Goal: Information Seeking & Learning: Learn about a topic

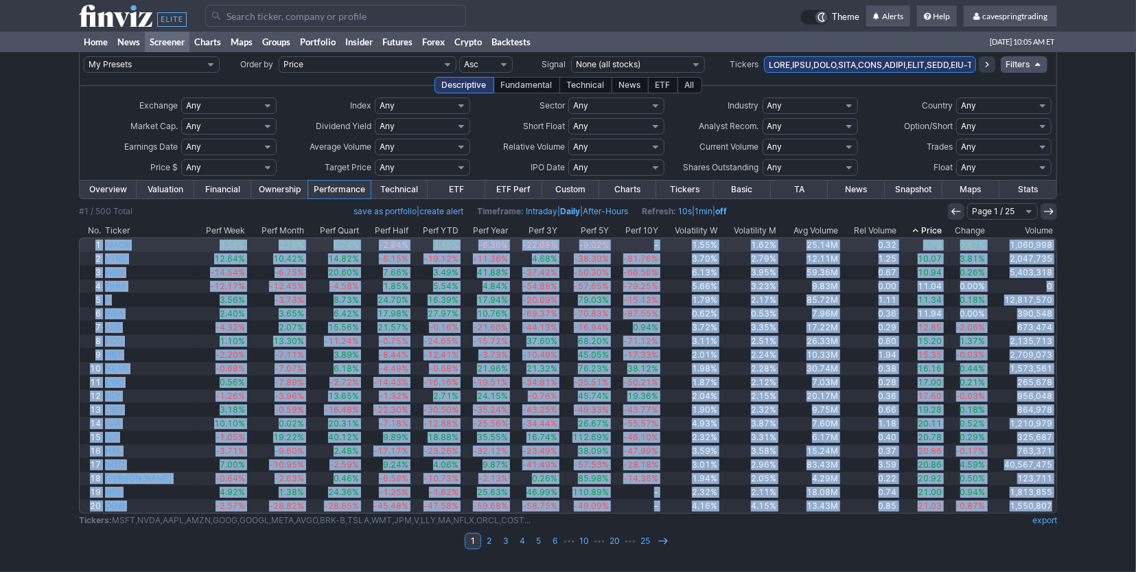
drag, startPoint x: 1066, startPoint y: 501, endPoint x: 93, endPoint y: 248, distance: 1005.2
click at [93, 248] on div "My Presets -Save Screen -Edit Screens s: RATIO USE s: RATIO s: stock screen s: …" at bounding box center [568, 312] width 1136 height 520
copy tbody "1 AMCR 3.56% 0.78% 6.74% -2.84% 3.45% -6.30% -22.68% -9.02% - 1.55% 1.62% 25.14…"
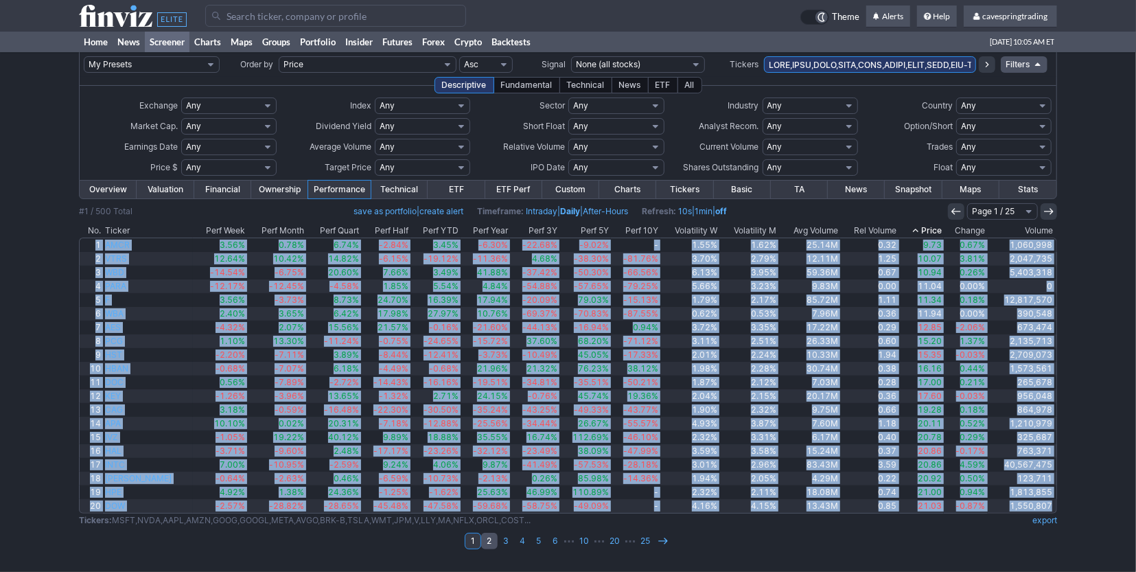
click at [493, 542] on link "2" at bounding box center [489, 541] width 16 height 16
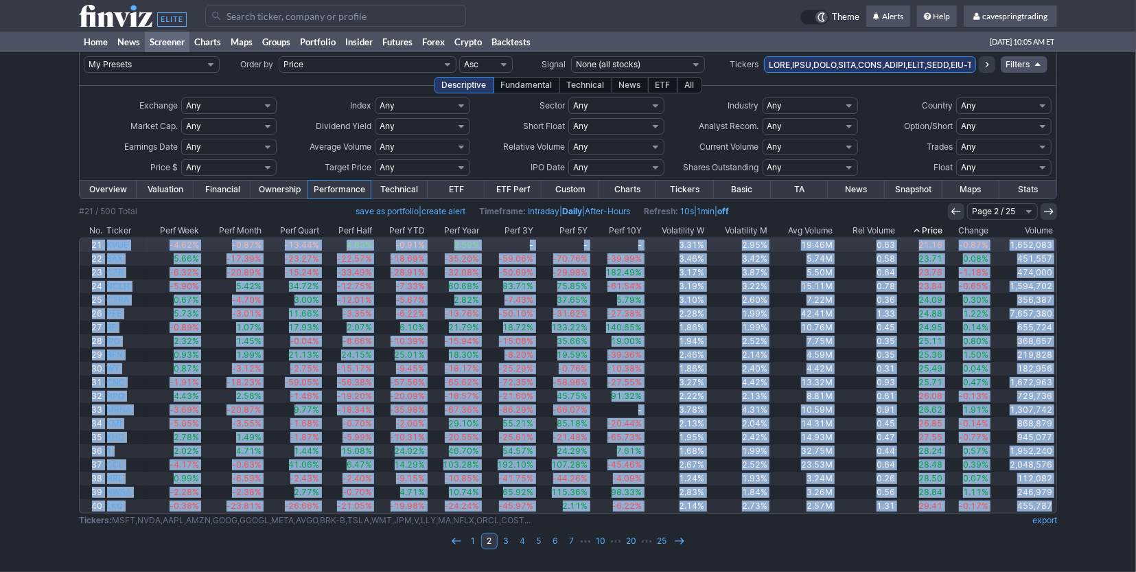
drag, startPoint x: 1074, startPoint y: 501, endPoint x: 84, endPoint y: 246, distance: 1022.2
click at [84, 246] on div "My Presets -Save Screen -Edit Screens s: RATIO USE s: RATIO s: stock screen s: …" at bounding box center [568, 312] width 1136 height 520
copy tbody "21 KVUE -4.62% -0.87% -13.44% 4.83% -0.91% 2.59% - - - 3.31% 2.95% 19.46M 0.63 …"
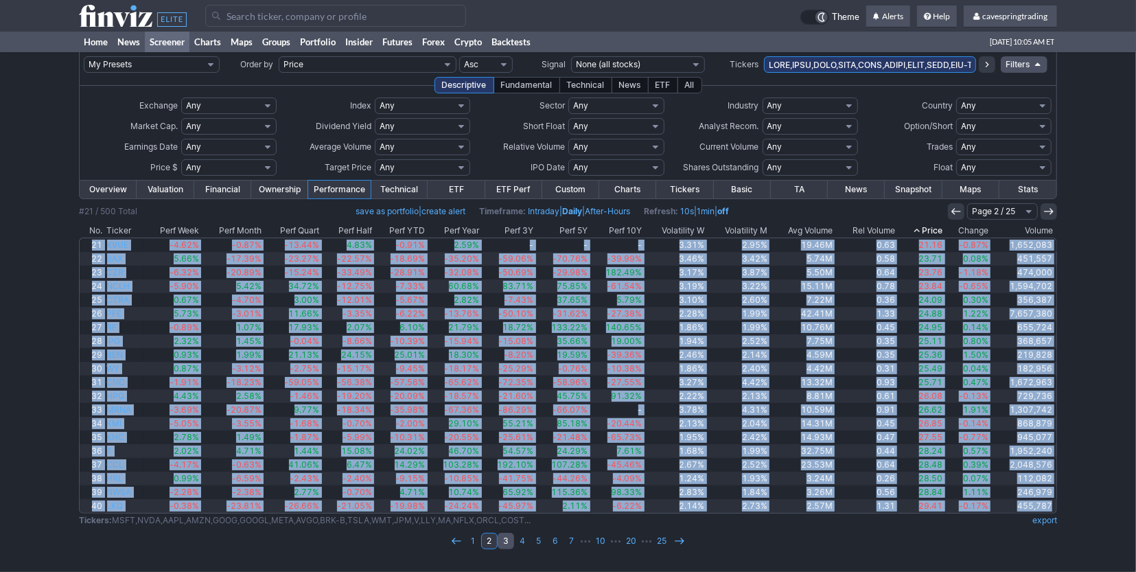
click at [506, 544] on link "3" at bounding box center [506, 541] width 16 height 16
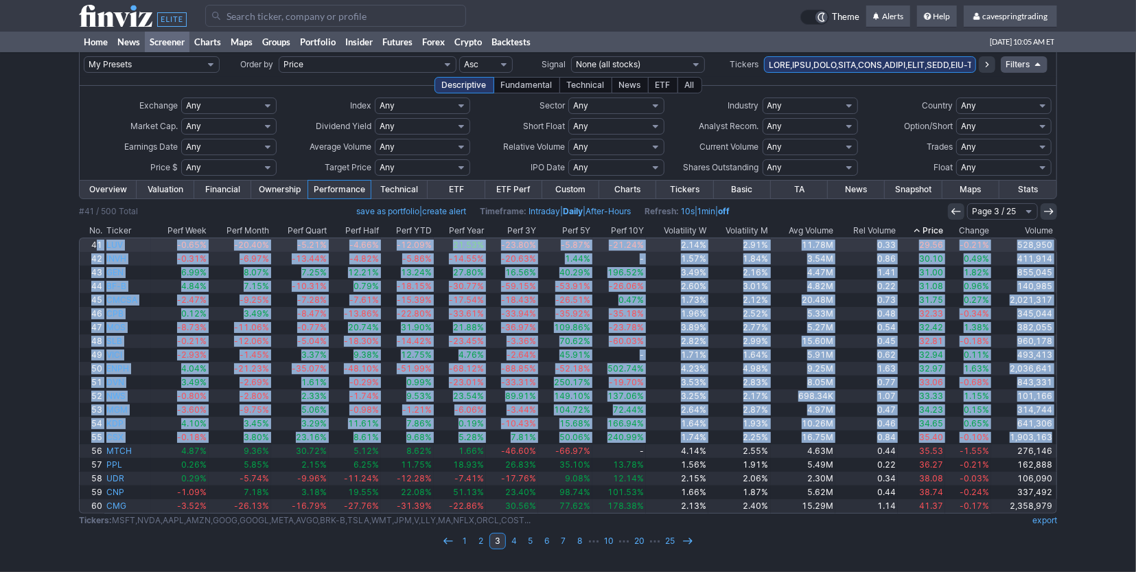
drag, startPoint x: 1059, startPoint y: 440, endPoint x: 97, endPoint y: 242, distance: 982.7
click at [97, 242] on div "My Presets -Save Screen -Edit Screens s: RATIO USE s: RATIO s: stock screen s: …" at bounding box center [568, 312] width 1136 height 520
copy tbody "1 LUV -0.65% -20.40% -5.21% -4.66% -12.09% 21.53% -23.80% -5.87% -21.24% 2.14% …"
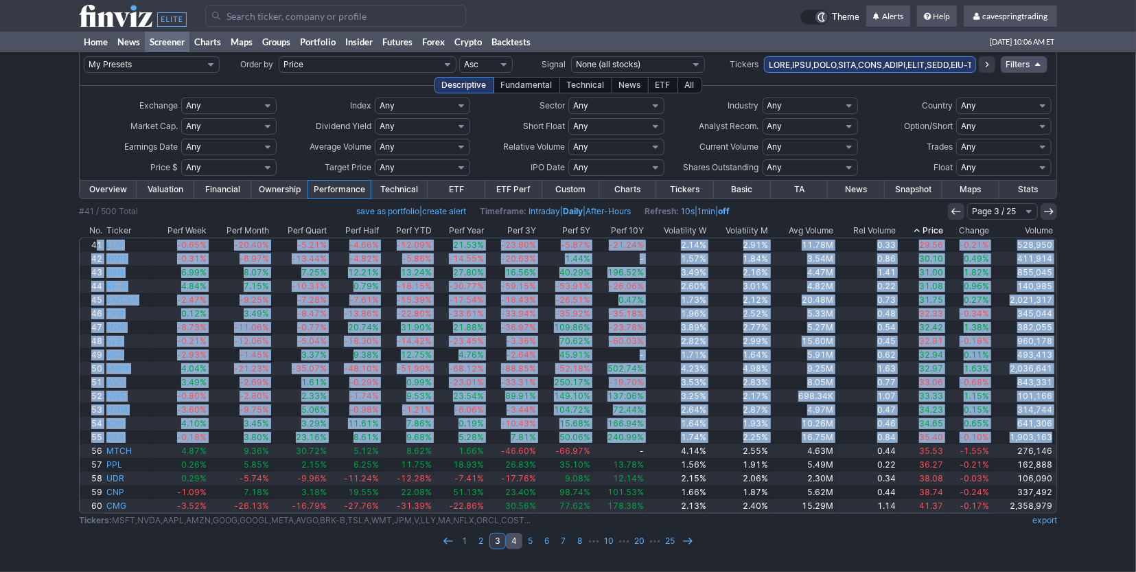
click at [516, 536] on link "4" at bounding box center [514, 541] width 16 height 16
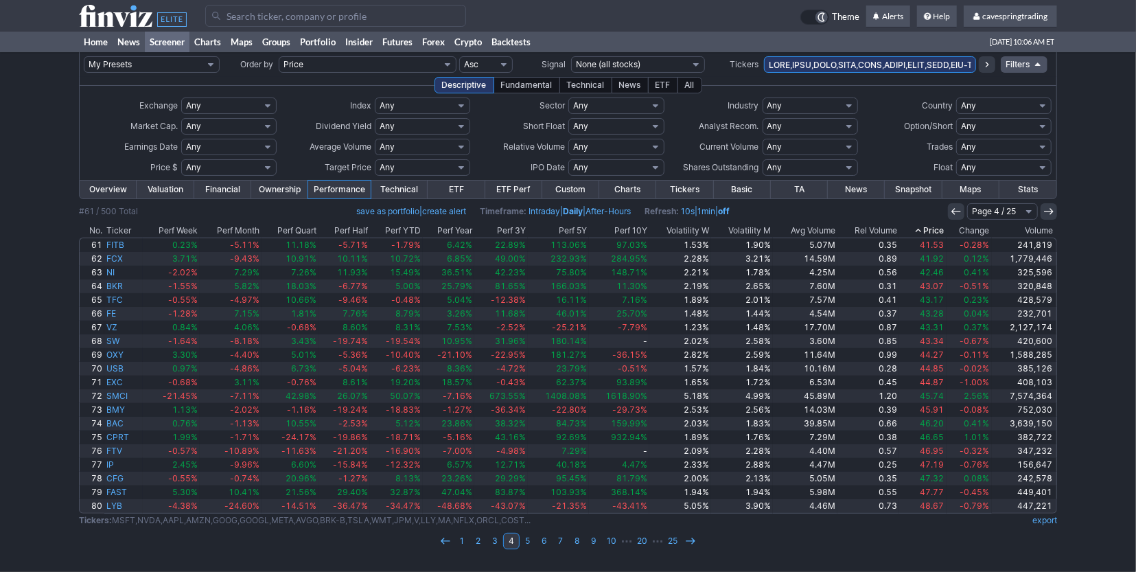
click at [689, 86] on div "All" at bounding box center [690, 85] width 25 height 16
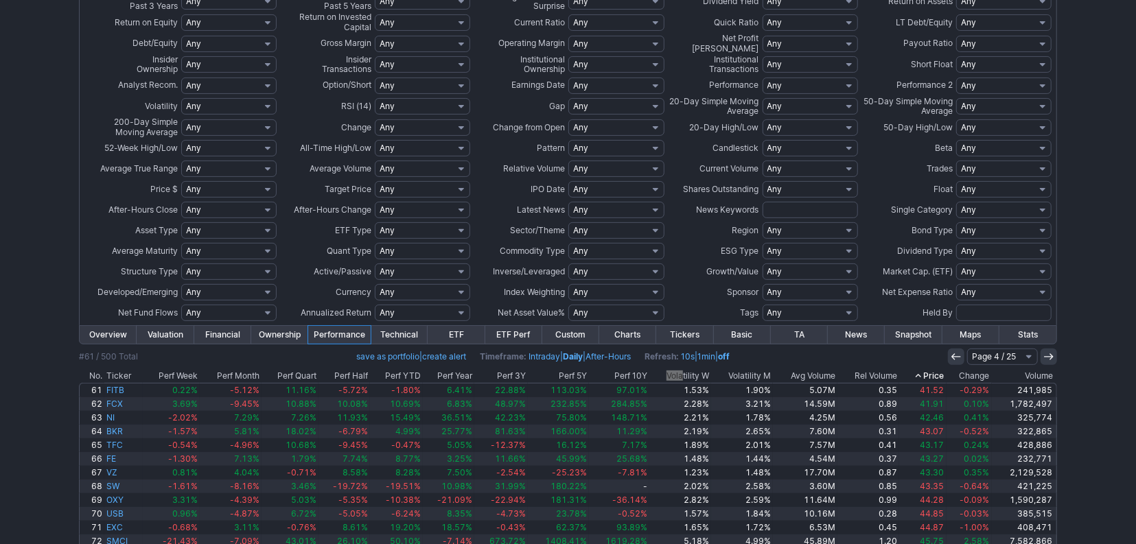
scroll to position [170, 0]
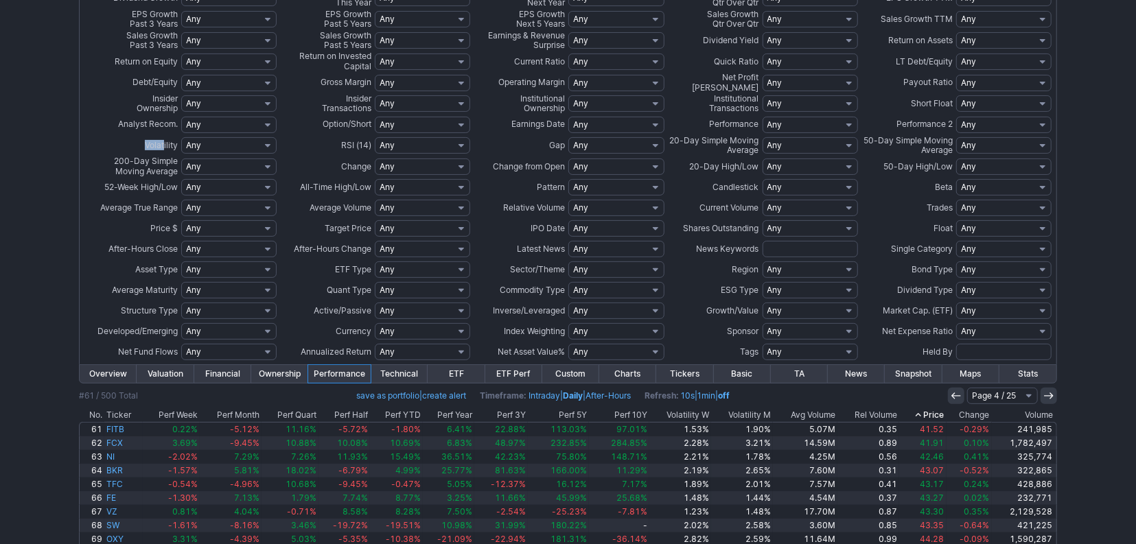
click at [181, 137] on select "Any Week - Over 2% Week - Over 3% Week - Over 4% Week - Over 5% Week - Over 6% …" at bounding box center [228, 145] width 95 height 16
select select "modal"
click option "Custom" at bounding box center [0, 0] width 0 height 0
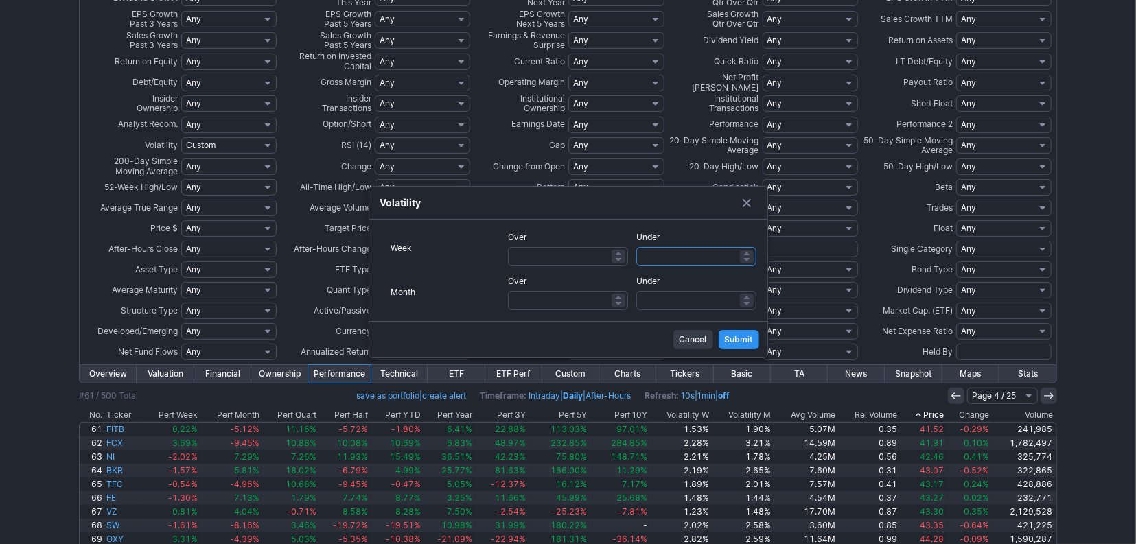
click at [662, 249] on input "Under" at bounding box center [696, 256] width 120 height 19
type input "3"
click at [674, 301] on input "Under" at bounding box center [696, 300] width 120 height 19
type input "3"
click at [738, 339] on span "Submit" at bounding box center [739, 340] width 28 height 14
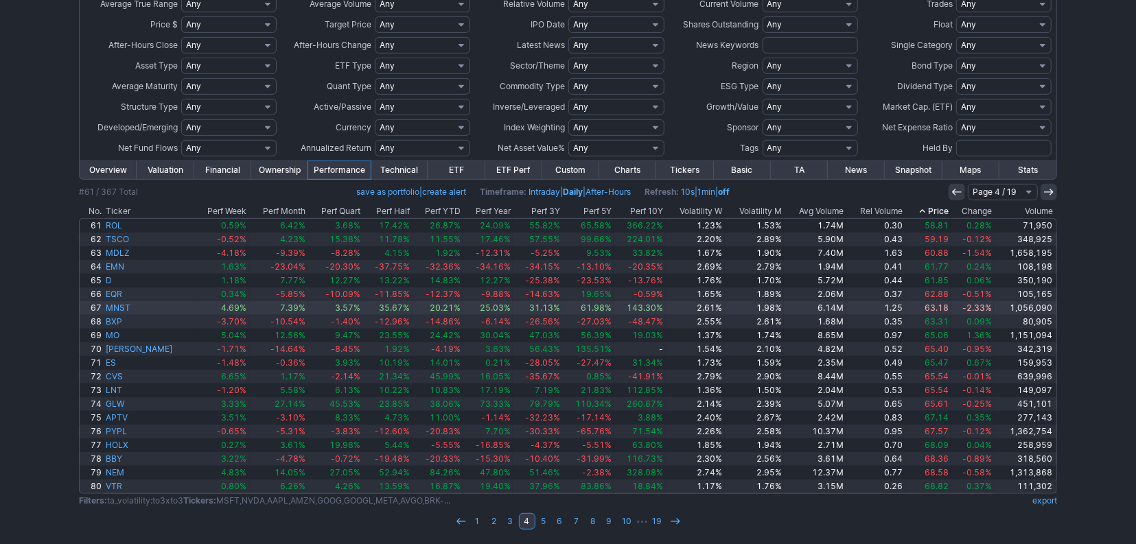
scroll to position [374, 0]
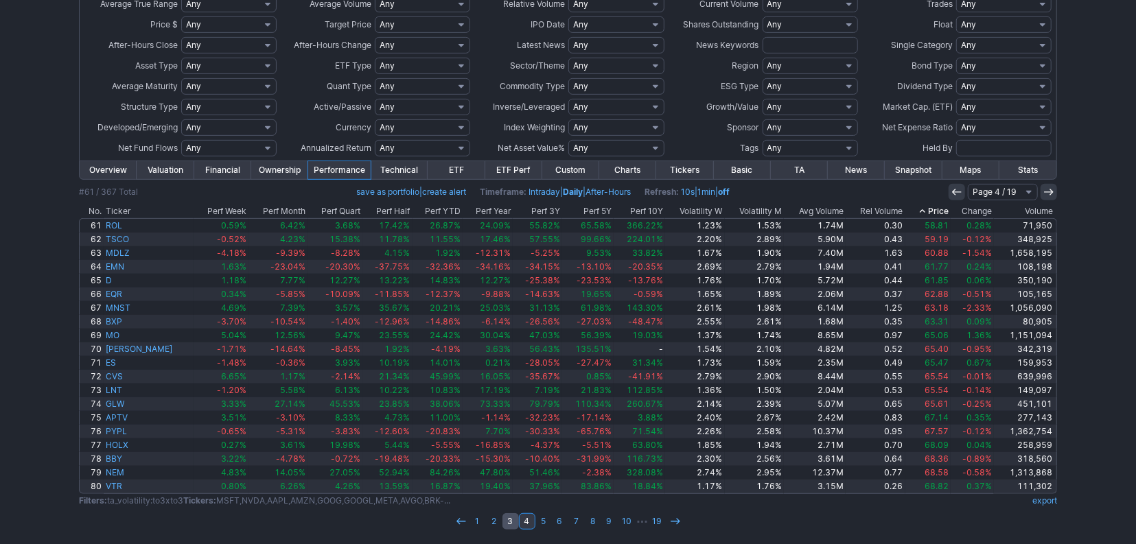
click at [512, 523] on link "3" at bounding box center [511, 522] width 16 height 16
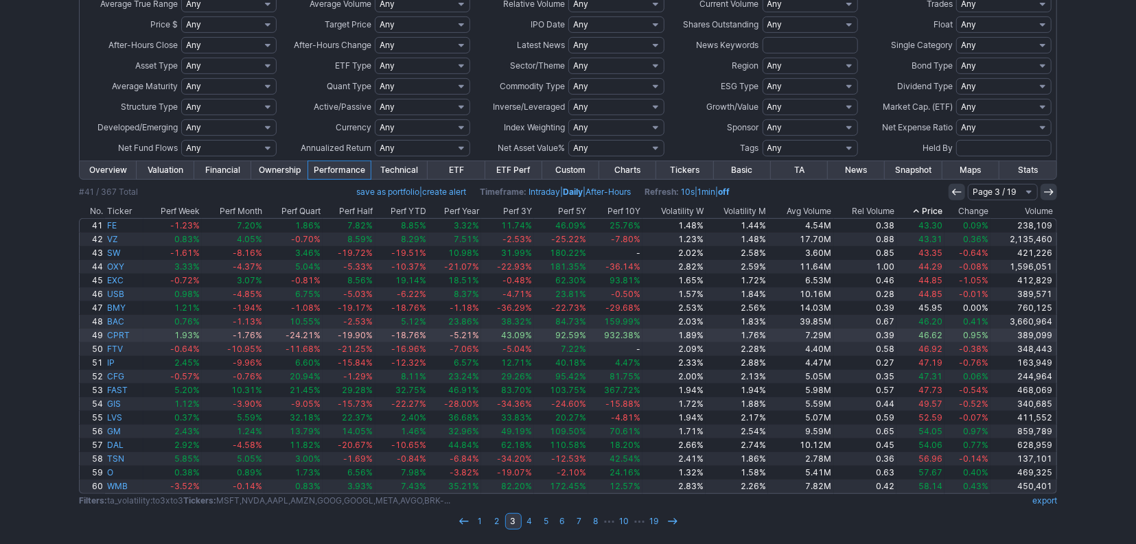
scroll to position [374, 0]
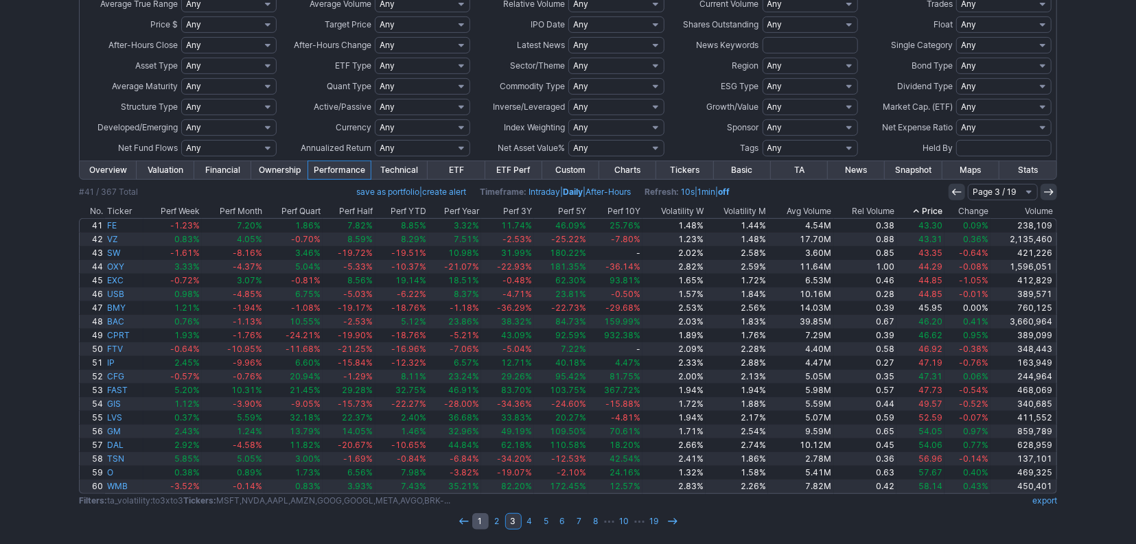
click at [481, 514] on link "1" at bounding box center [480, 522] width 16 height 16
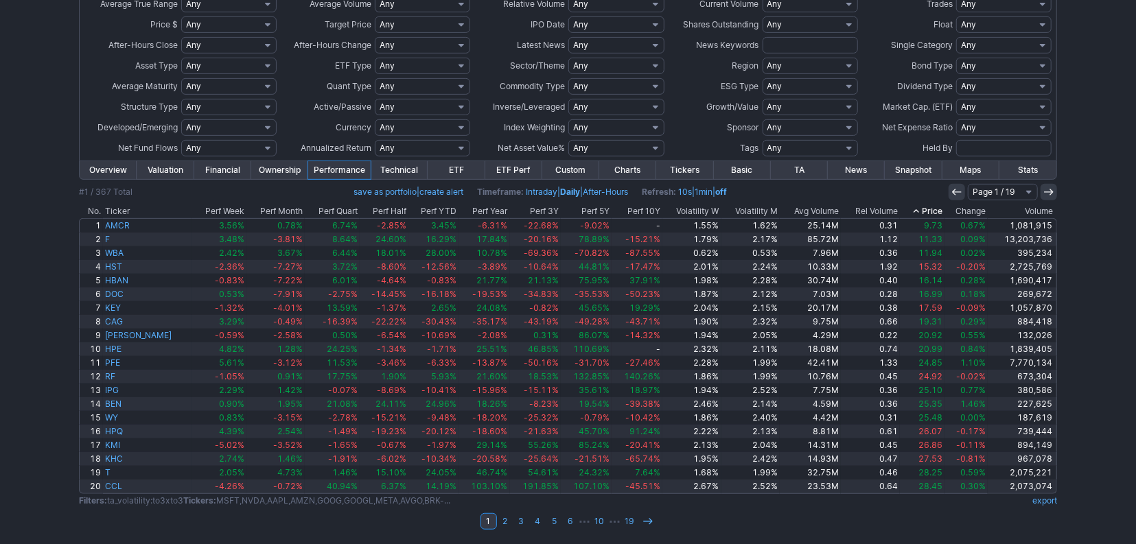
scroll to position [374, 0]
click at [510, 525] on link "2" at bounding box center [505, 522] width 16 height 16
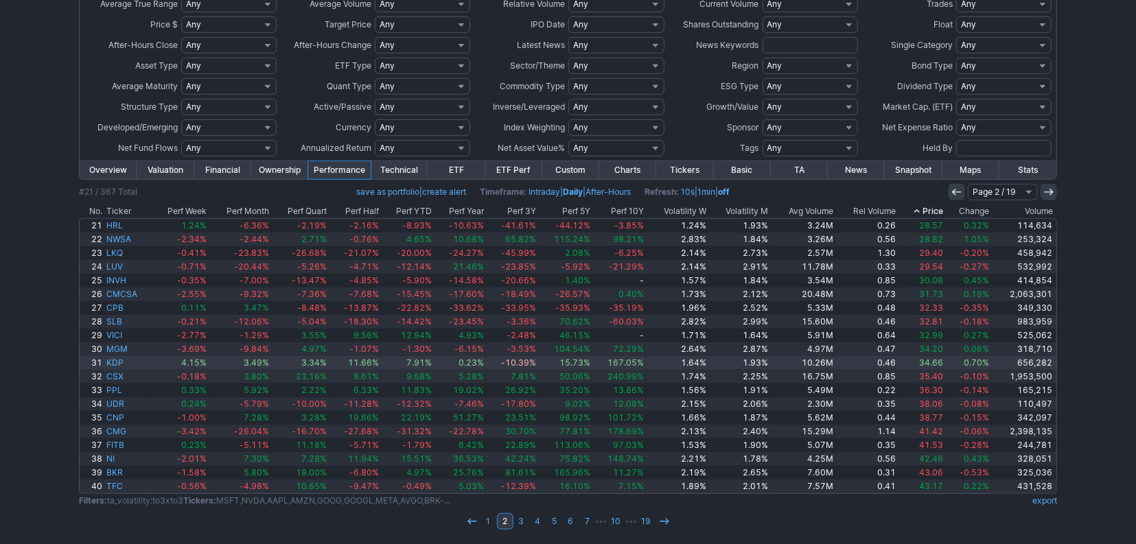
scroll to position [374, 0]
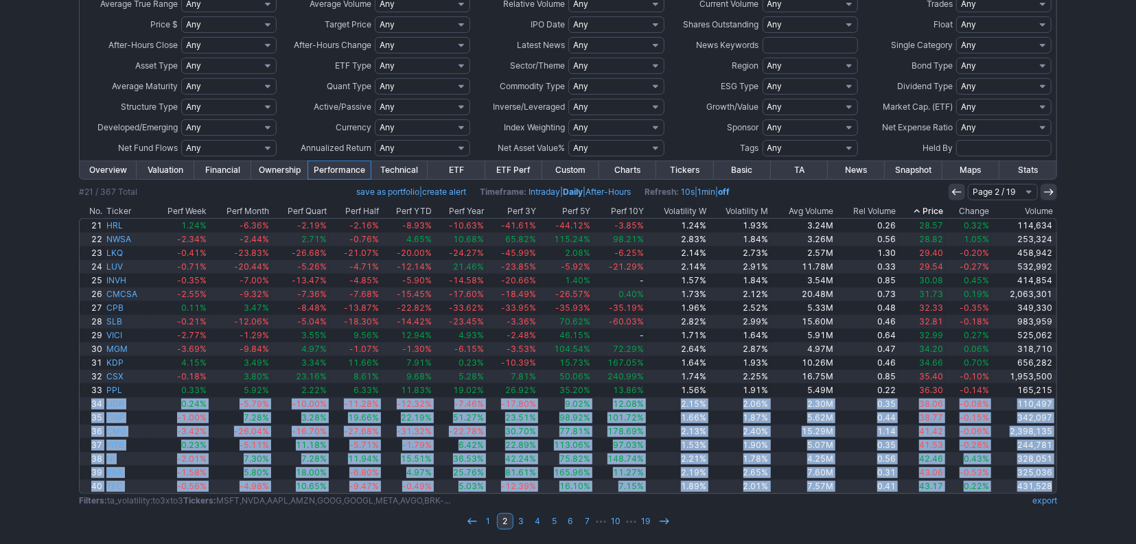
drag, startPoint x: 1079, startPoint y: 481, endPoint x: 58, endPoint y: 402, distance: 1023.3
click at [58, 402] on div "My Presets -Save Screen -Edit Screens s: RATIO USE s: RATIO s: stock screen s: …" at bounding box center [568, 112] width 1136 height 867
copy tbody "34 UDR 0.24% -5.79% -10.00% -11.28% -12.32% -7.46% -17.80% 9.02% 12.08% 2.15% 2…"
click at [516, 521] on link "3" at bounding box center [522, 522] width 16 height 16
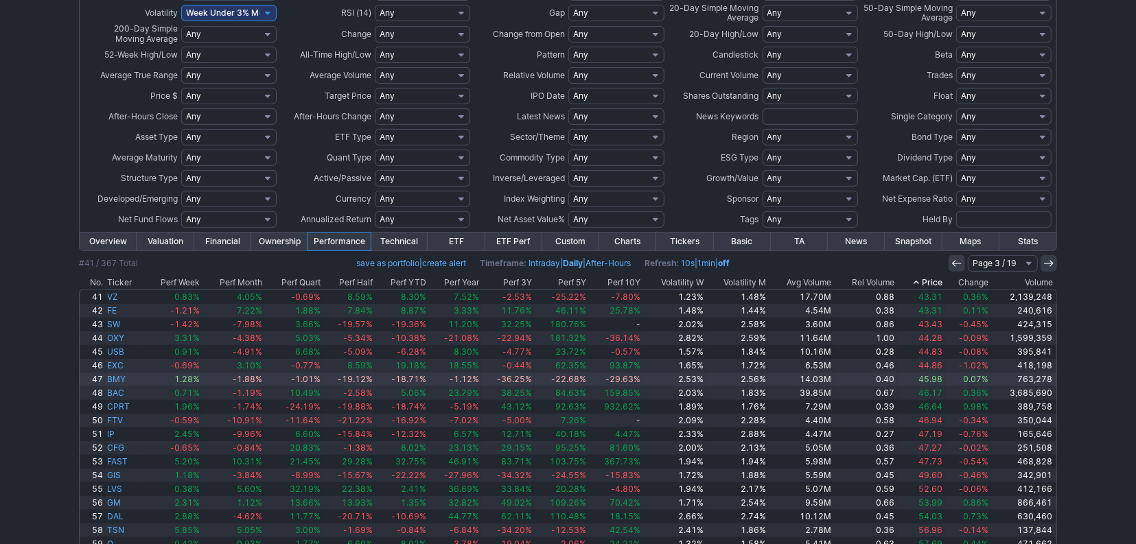
scroll to position [374, 0]
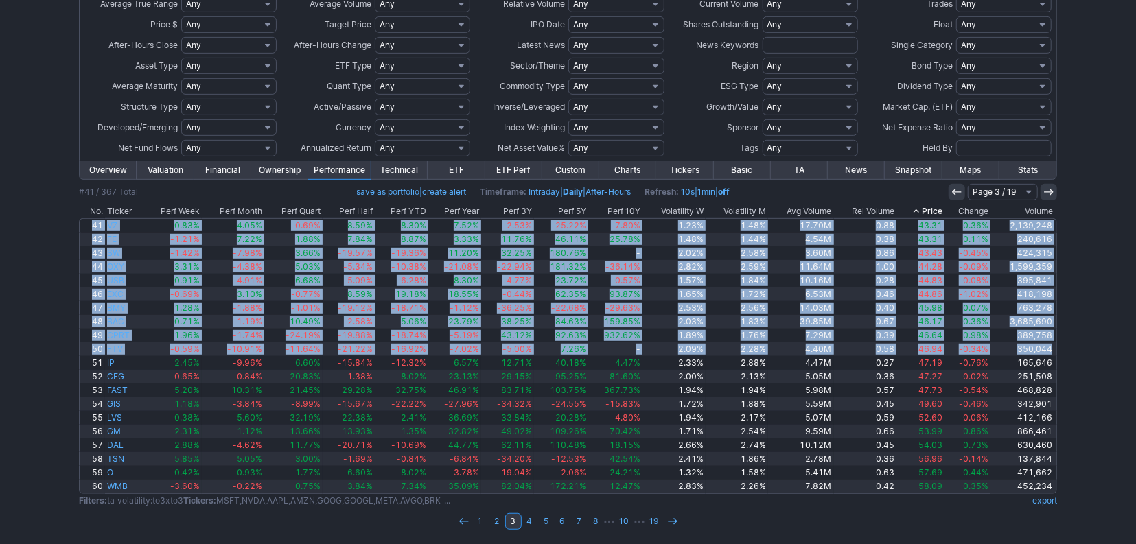
drag, startPoint x: 1098, startPoint y: 354, endPoint x: 72, endPoint y: 229, distance: 1033.3
click at [72, 229] on div "My Presets -Save Screen -Edit Screens s: RATIO USE s: RATIO s: stock screen s: …" at bounding box center [568, 112] width 1136 height 867
copy tbody "41 VZ 0.83% 4.05% -0.69% 8.59% 8.30% 7.52% -2.53% -25.22% -7.80% 1.23% 1.48% 17…"
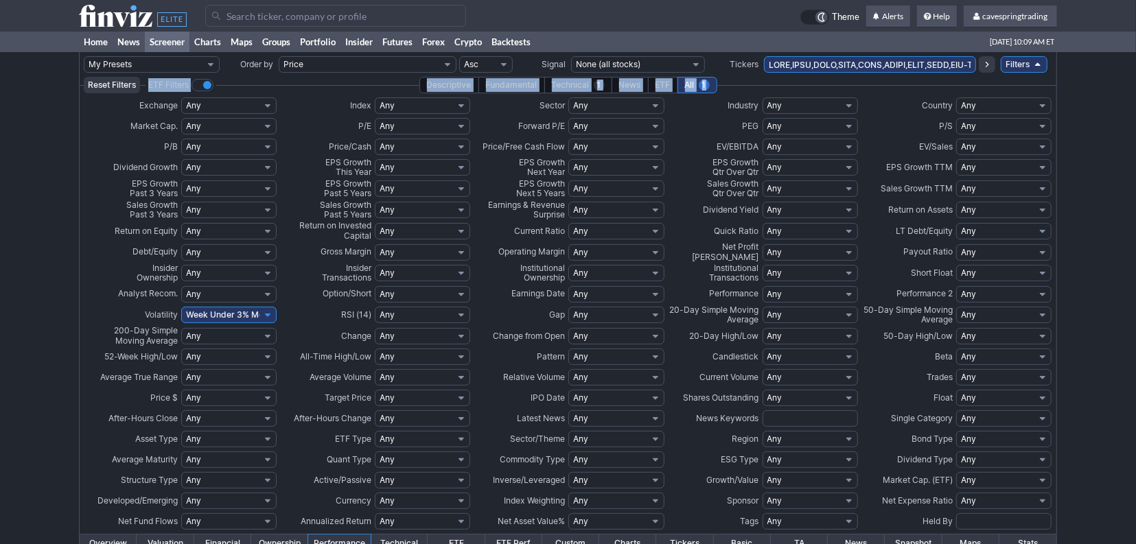
click at [882, 86] on tbody "My Presets -Save Screen -Edit Screens s: RATIO USE s: RATIO s: stock screen s: …" at bounding box center [568, 485] width 978 height 867
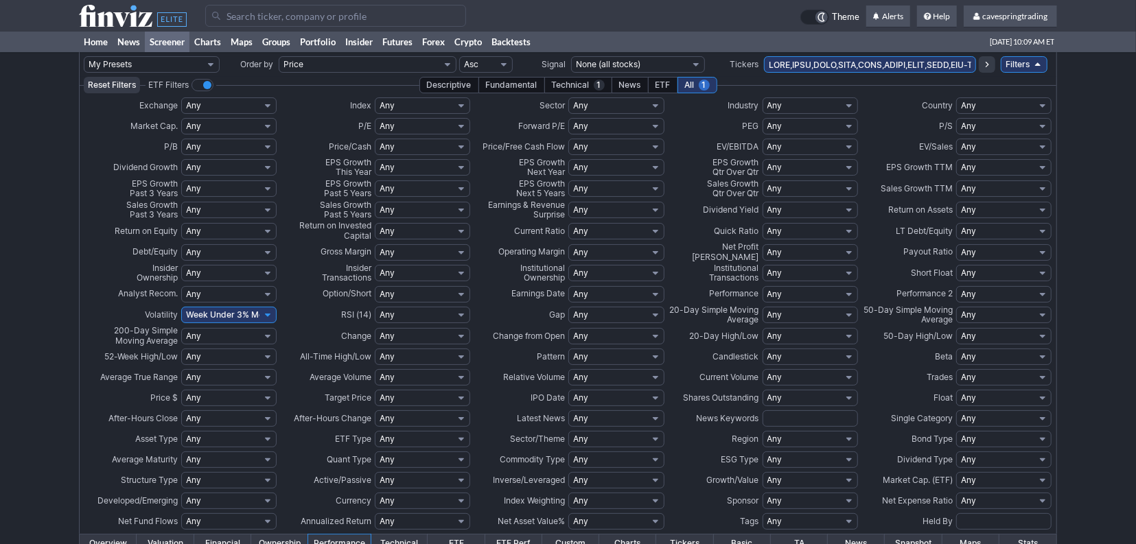
click at [888, 61] on input "text" at bounding box center [870, 64] width 212 height 16
paste input "AES,AMCR,APA,BAC,[PERSON_NAME],BF-B,BKR,BMY,CAG,CCL,CMCSA,CMG,CNC,CNP,CPB,CPRT,…"
type input "AES,AMCR,APA,BAC,[PERSON_NAME],BF-B,BKR,BMY,CAG,CCL,CMCSA,CMG,CNC,CNP,CPB,CPRT,…"
click at [983, 68] on icon at bounding box center [987, 64] width 11 height 11
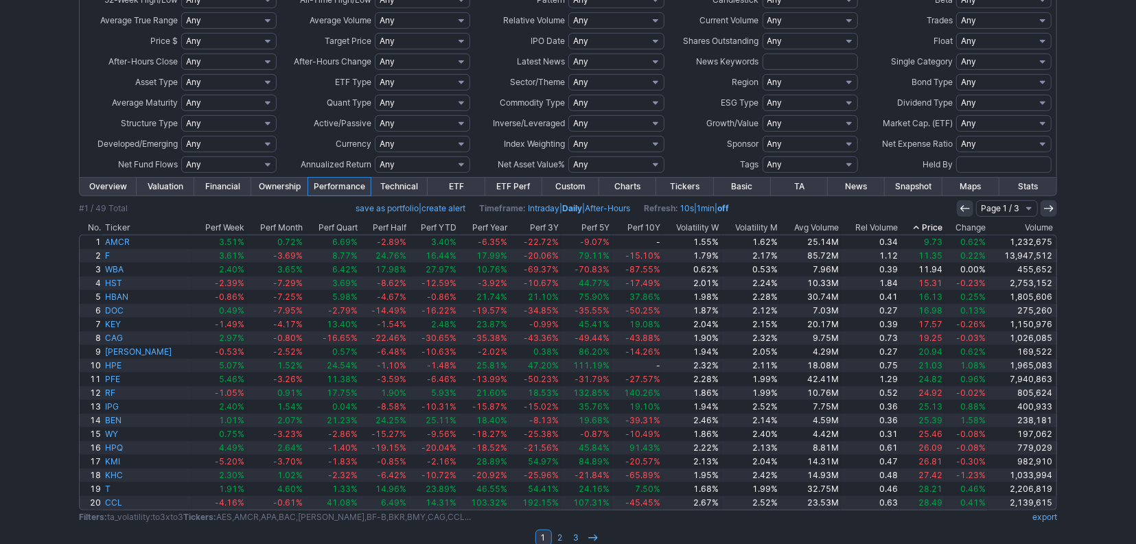
scroll to position [357, 0]
click at [826, 228] on th "Avg Volume" at bounding box center [810, 228] width 61 height 14
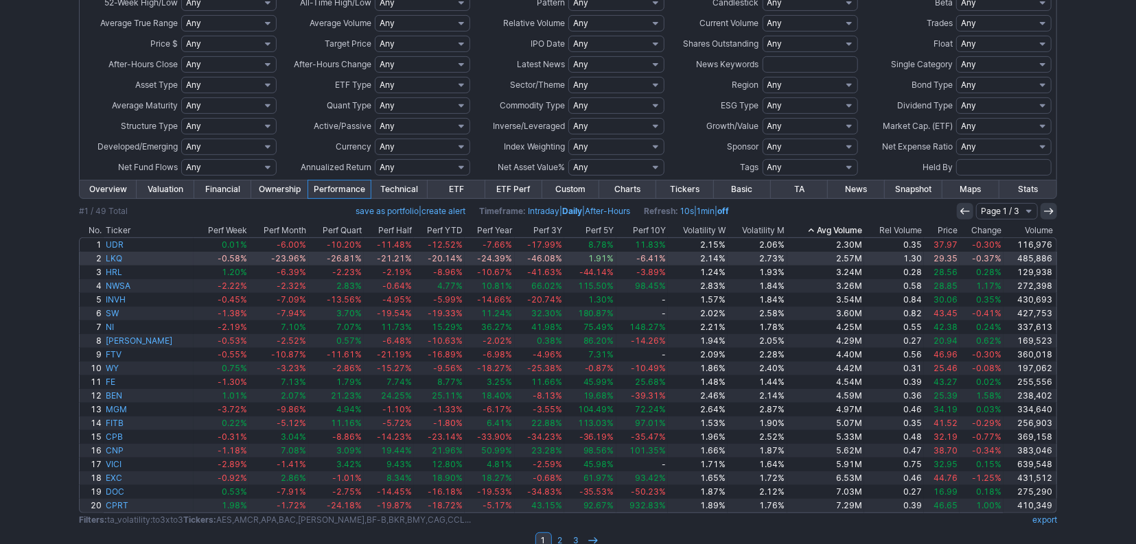
scroll to position [374, 0]
